Goal: Find specific page/section: Find specific page/section

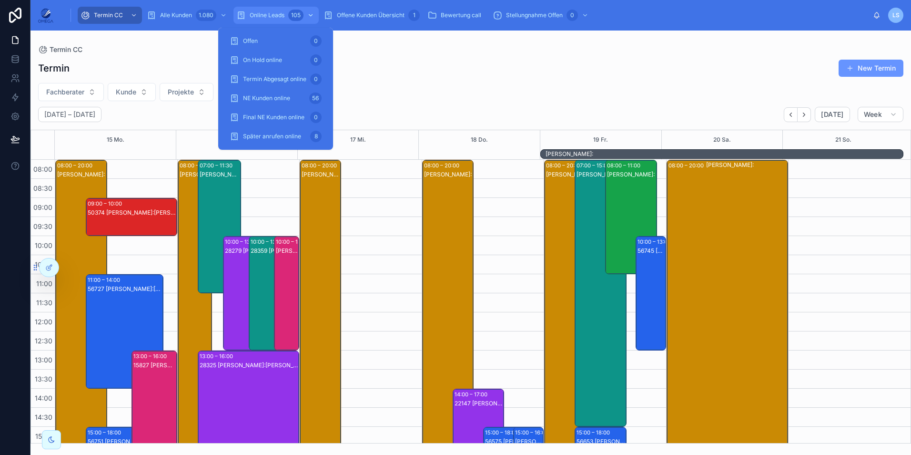
scroll to position [155, 0]
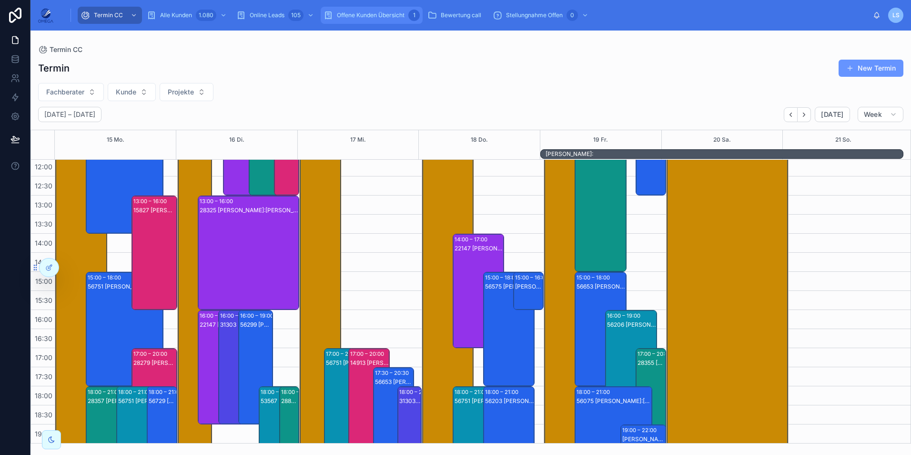
click at [377, 16] on span "Offene Kunden Übersicht" at bounding box center [371, 15] width 68 height 8
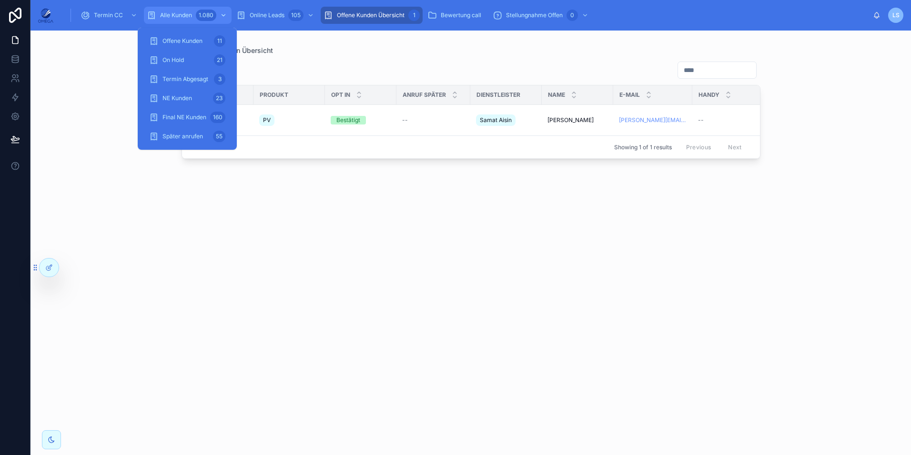
click at [178, 16] on span "Alle Kunden" at bounding box center [176, 15] width 32 height 8
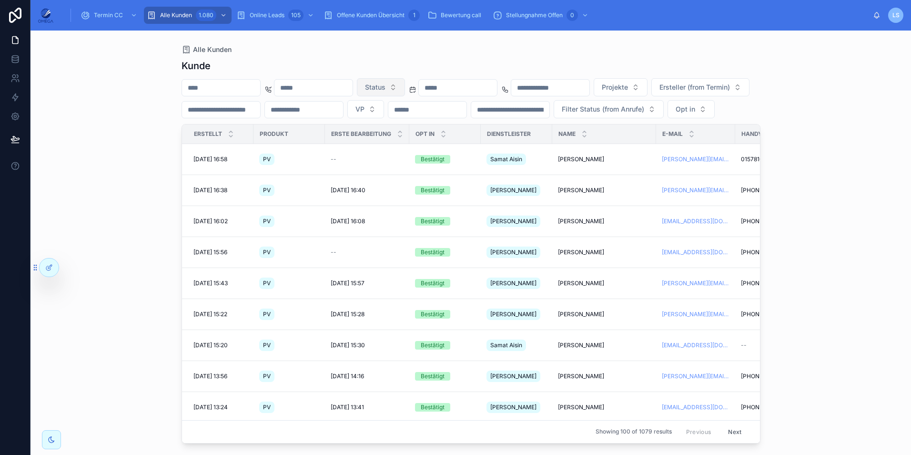
click at [442, 58] on div "[PERSON_NAME] Status Projekte Ersteller (from Termin) VP Filter Status (from An…" at bounding box center [471, 248] width 579 height 390
click at [230, 88] on input "text" at bounding box center [221, 87] width 78 height 13
click at [67, 265] on icon at bounding box center [70, 267] width 8 height 8
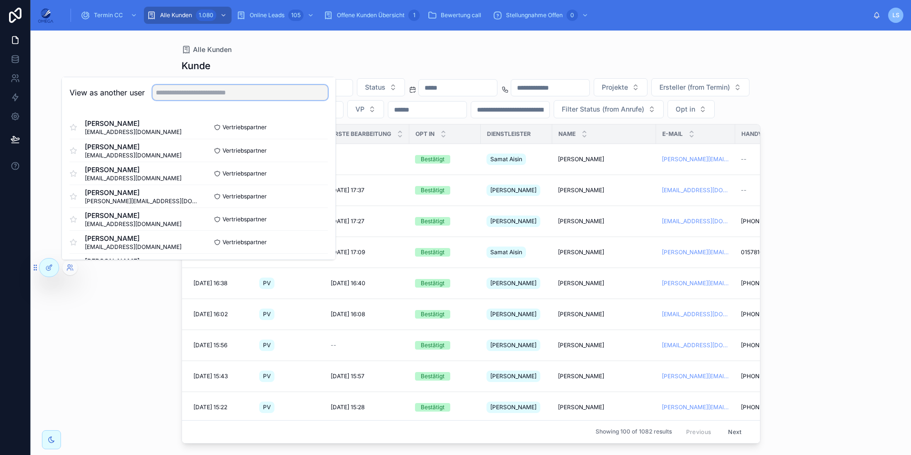
click at [214, 93] on input "text" at bounding box center [239, 92] width 175 height 15
click at [387, 54] on div "[PERSON_NAME] Status Projekte Ersteller (from Termin) VP Filter Status (from An…" at bounding box center [471, 248] width 579 height 390
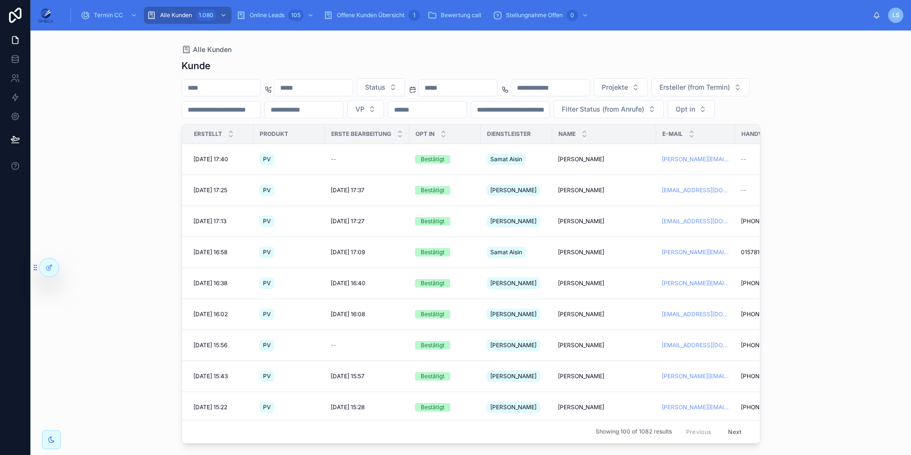
click at [385, 48] on div "Alle Kunden" at bounding box center [471, 50] width 579 height 8
click at [387, 19] on div "Offene Kunden Übersicht 1" at bounding box center [372, 15] width 96 height 15
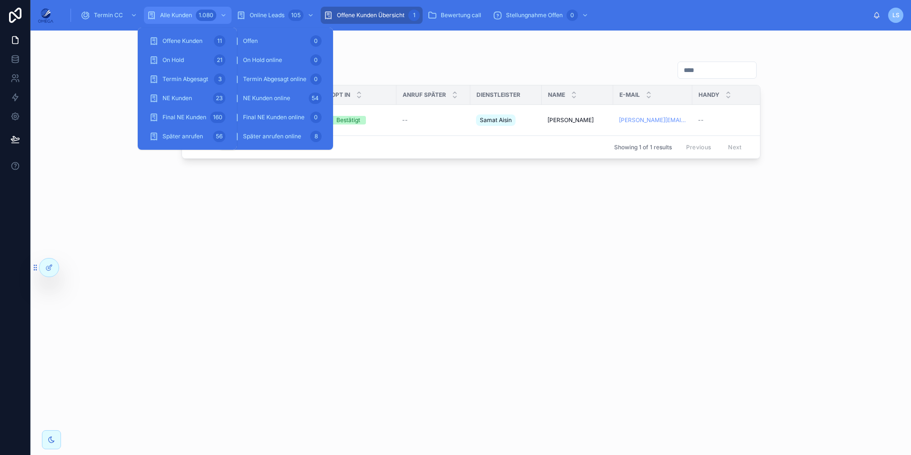
drag, startPoint x: 204, startPoint y: 11, endPoint x: 66, endPoint y: 8, distance: 138.2
click at [204, 11] on div "1.080" at bounding box center [206, 15] width 20 height 11
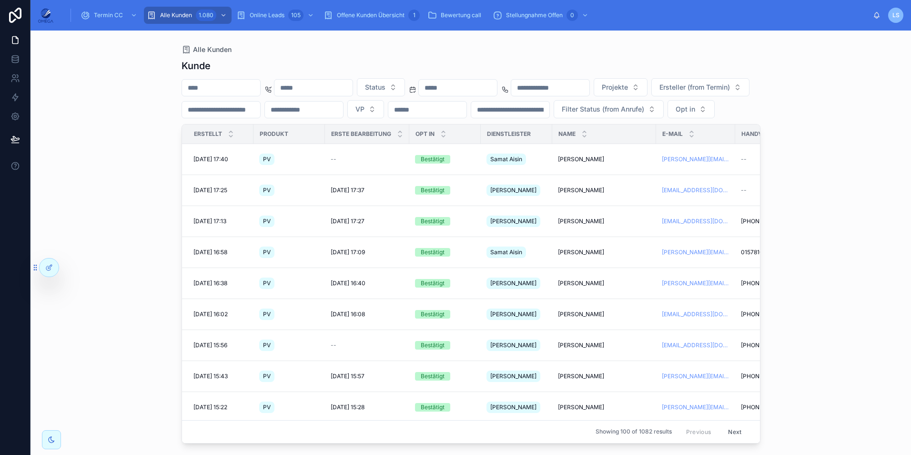
click at [215, 90] on input "text" at bounding box center [221, 87] width 78 height 13
click at [227, 89] on input "text" at bounding box center [221, 87] width 78 height 13
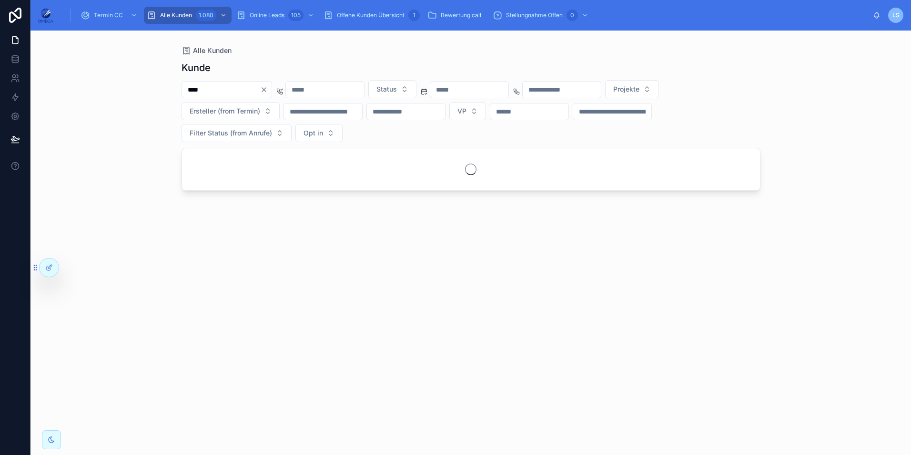
type input "****"
click at [347, 63] on div "Kunde" at bounding box center [471, 67] width 579 height 13
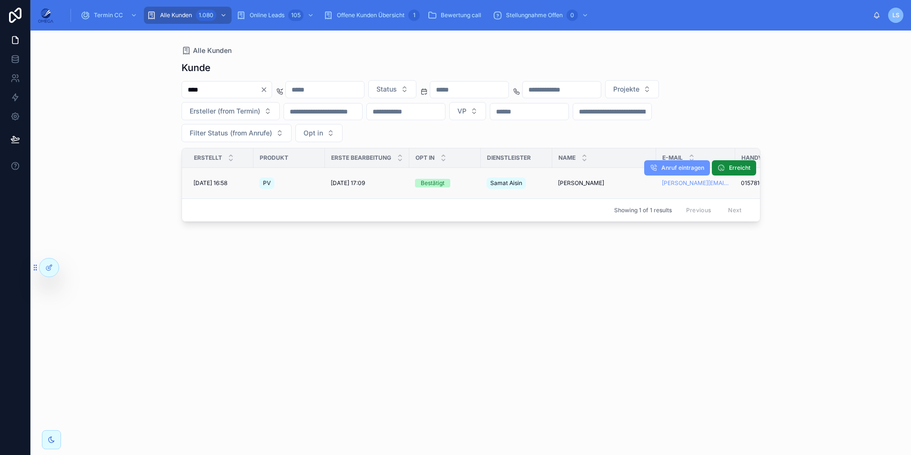
click at [569, 182] on span "[PERSON_NAME]" at bounding box center [581, 183] width 46 height 8
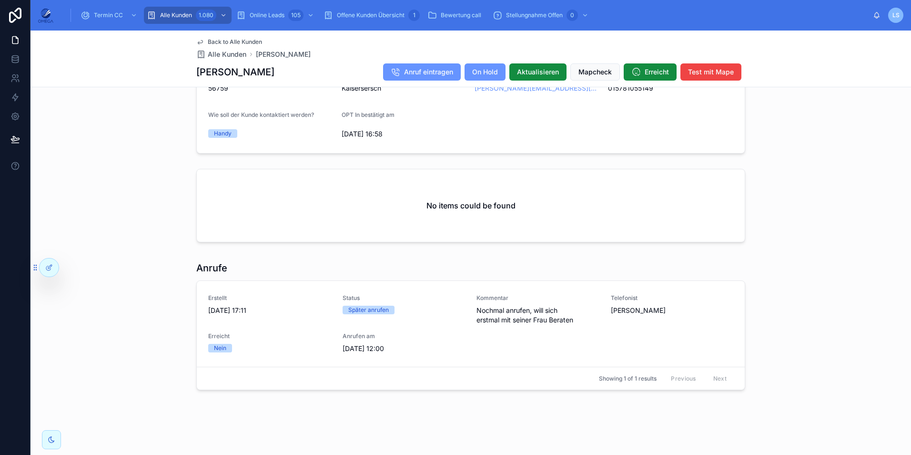
scroll to position [794, 0]
click at [808, 204] on div "No items could be found" at bounding box center [470, 207] width 881 height 85
drag, startPoint x: 265, startPoint y: 74, endPoint x: 192, endPoint y: 74, distance: 72.4
click at [196, 74] on div "[PERSON_NAME] Anruf eintragen On Hold Aktualisieren Mapcheck Erreicht Test mit …" at bounding box center [470, 72] width 549 height 18
copy h1 "[PERSON_NAME]"
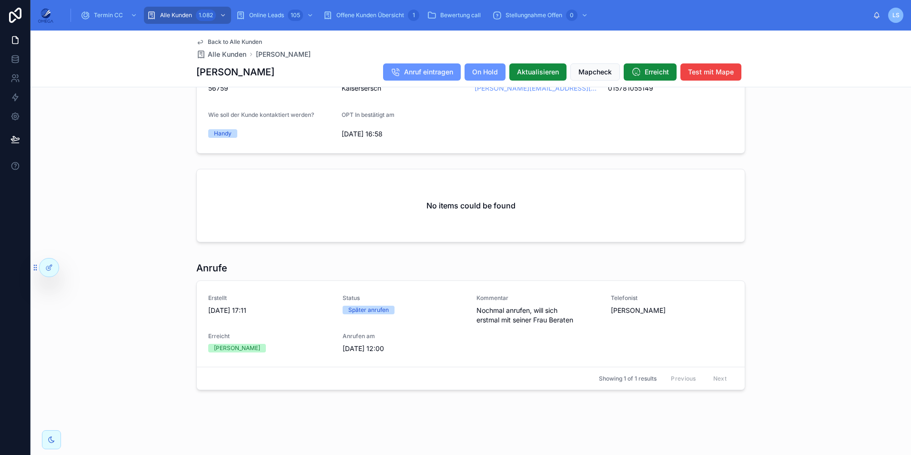
click at [765, 267] on div "Anrufe Erstellt [DATE] 17:11 Status Später anrufen Kommentar Nochmal anrufen, w…" at bounding box center [470, 325] width 881 height 136
click at [865, 205] on div "No items could be found" at bounding box center [470, 207] width 881 height 85
